Goal: Navigation & Orientation: Find specific page/section

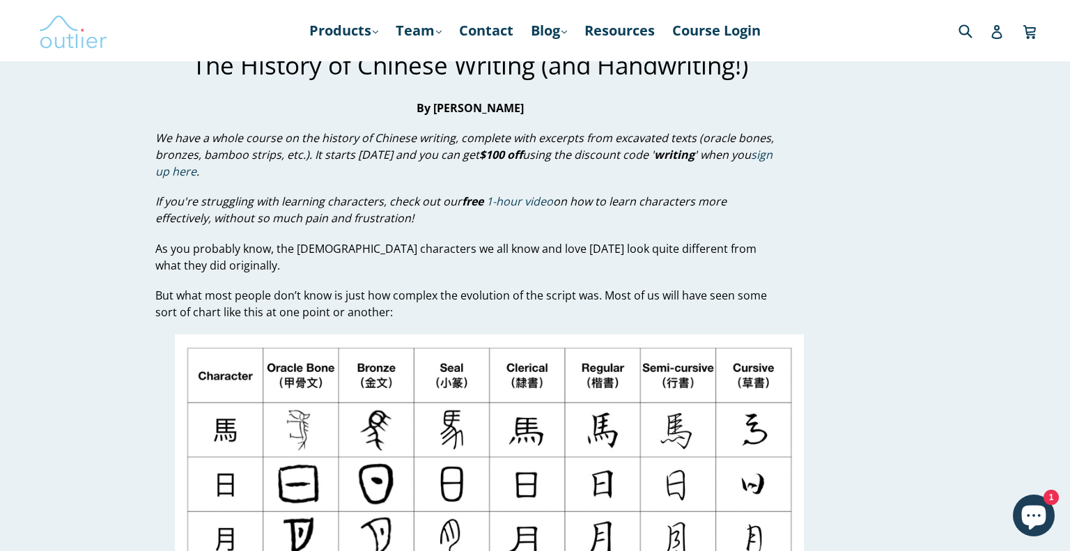
click at [70, 29] on img at bounding box center [73, 30] width 70 height 40
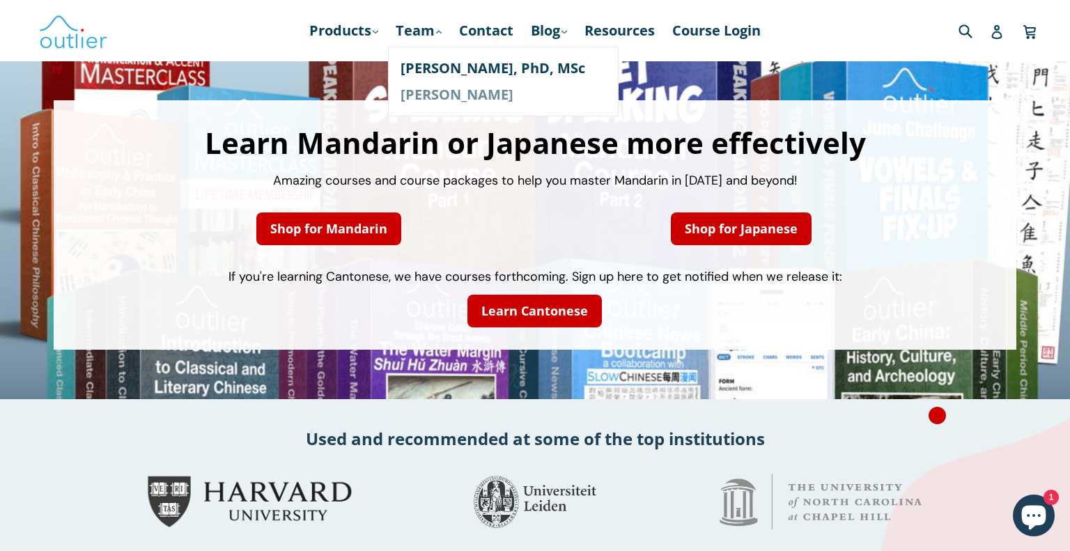
click at [445, 93] on link "[PERSON_NAME]" at bounding box center [504, 95] width 206 height 26
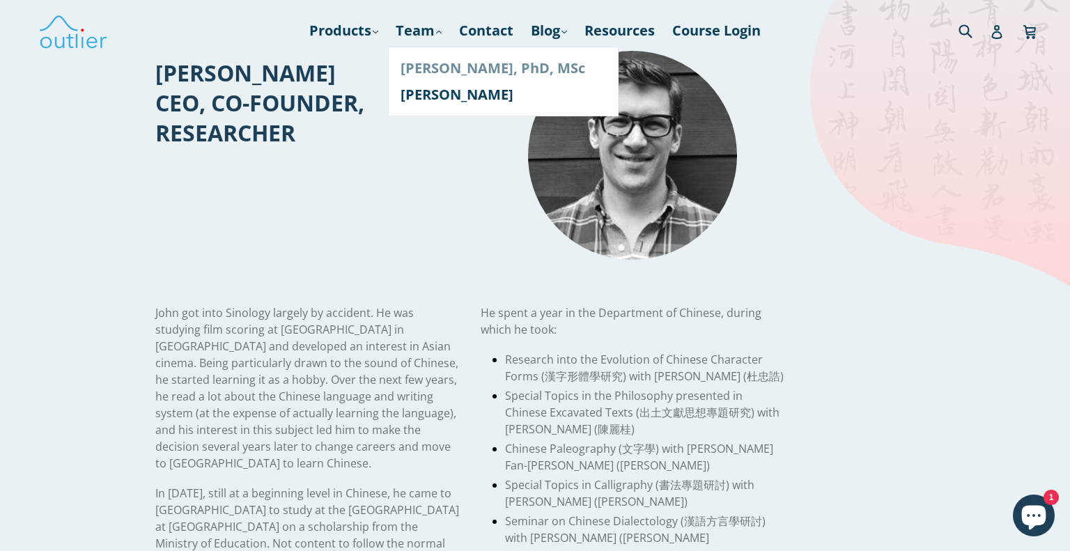
click at [462, 68] on link "[PERSON_NAME], PhD, MSc" at bounding box center [504, 68] width 206 height 26
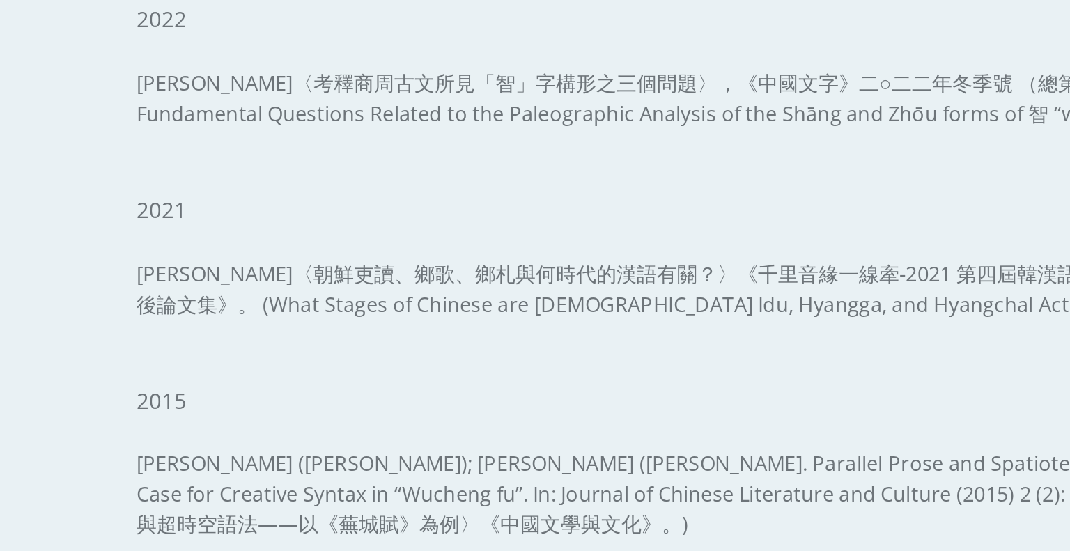
scroll to position [1205, 0]
